Goal: Task Accomplishment & Management: Use online tool/utility

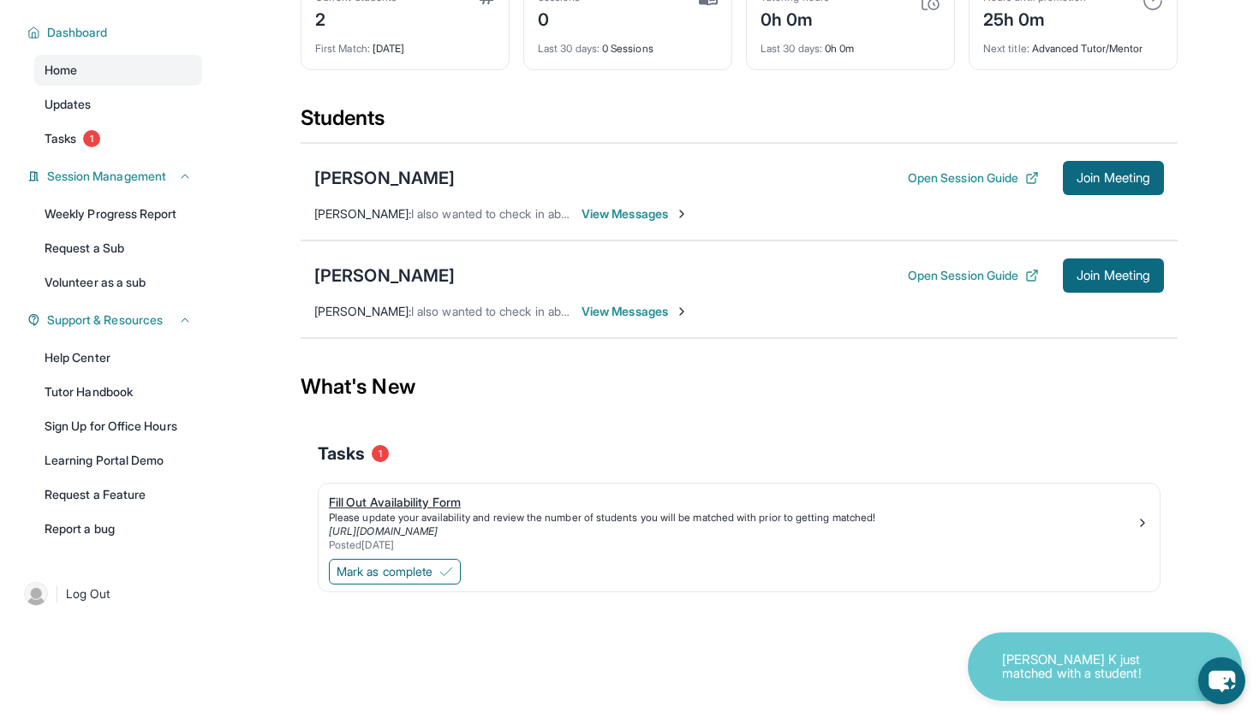
scroll to position [123, 0]
click at [428, 508] on div "Fill Out Availability Form" at bounding box center [732, 502] width 807 height 17
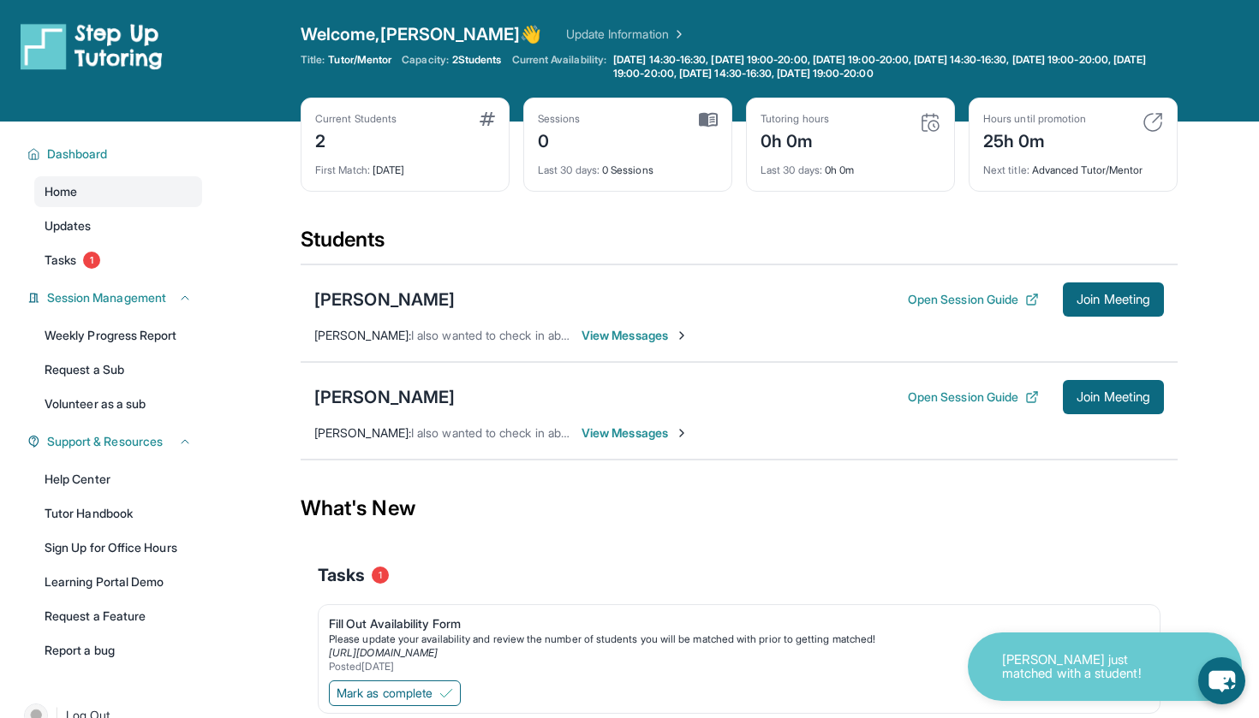
scroll to position [0, 0]
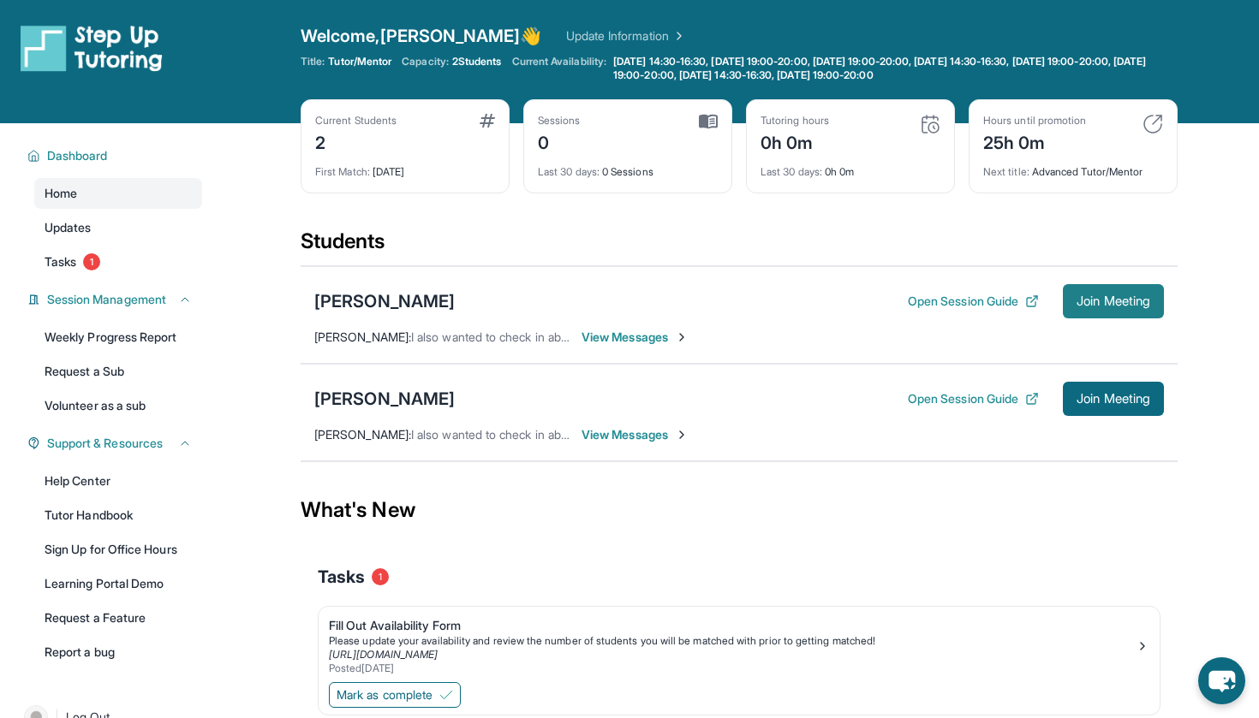
click at [1085, 307] on span "Join Meeting" at bounding box center [1113, 301] width 74 height 10
click at [1108, 315] on button "Join Meeting" at bounding box center [1113, 301] width 101 height 34
click at [936, 297] on button "Open Session Guide" at bounding box center [973, 301] width 131 height 17
